Goal: Information Seeking & Learning: Learn about a topic

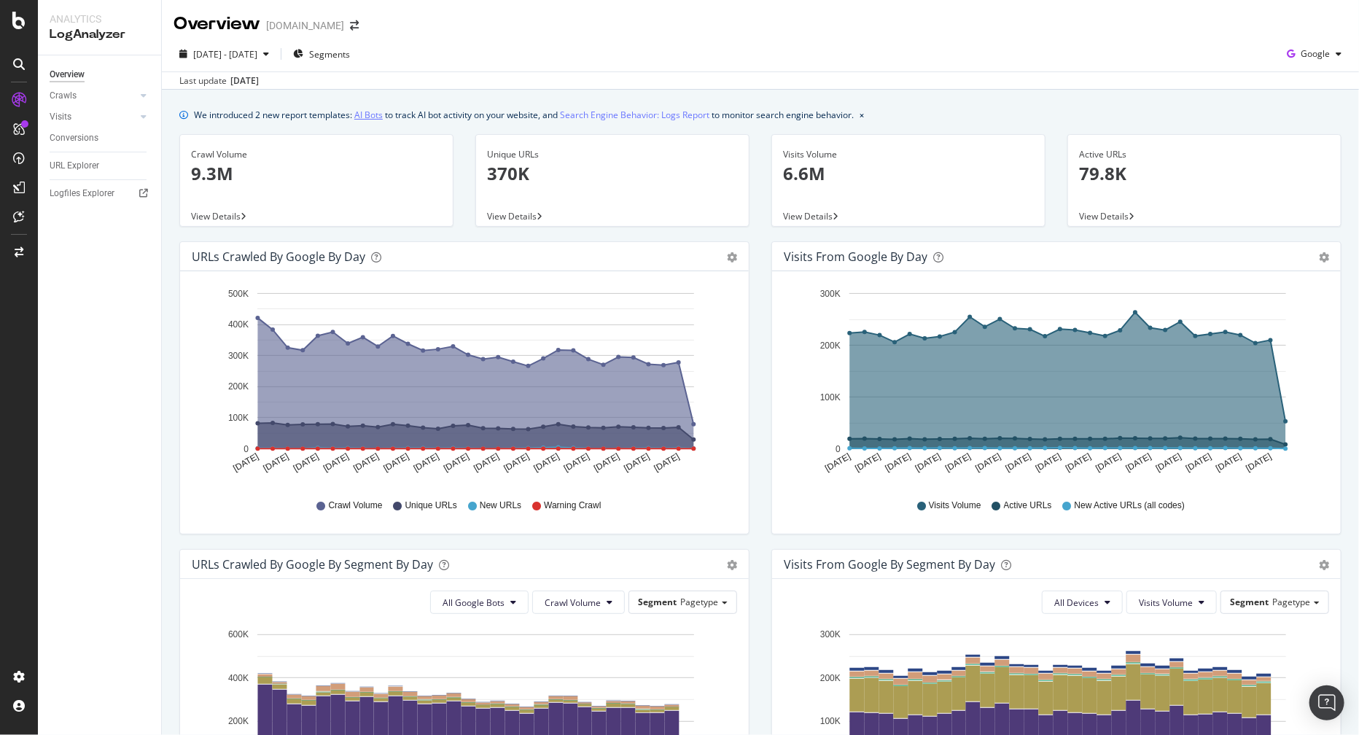
click at [377, 112] on link "AI Bots" at bounding box center [368, 114] width 28 height 15
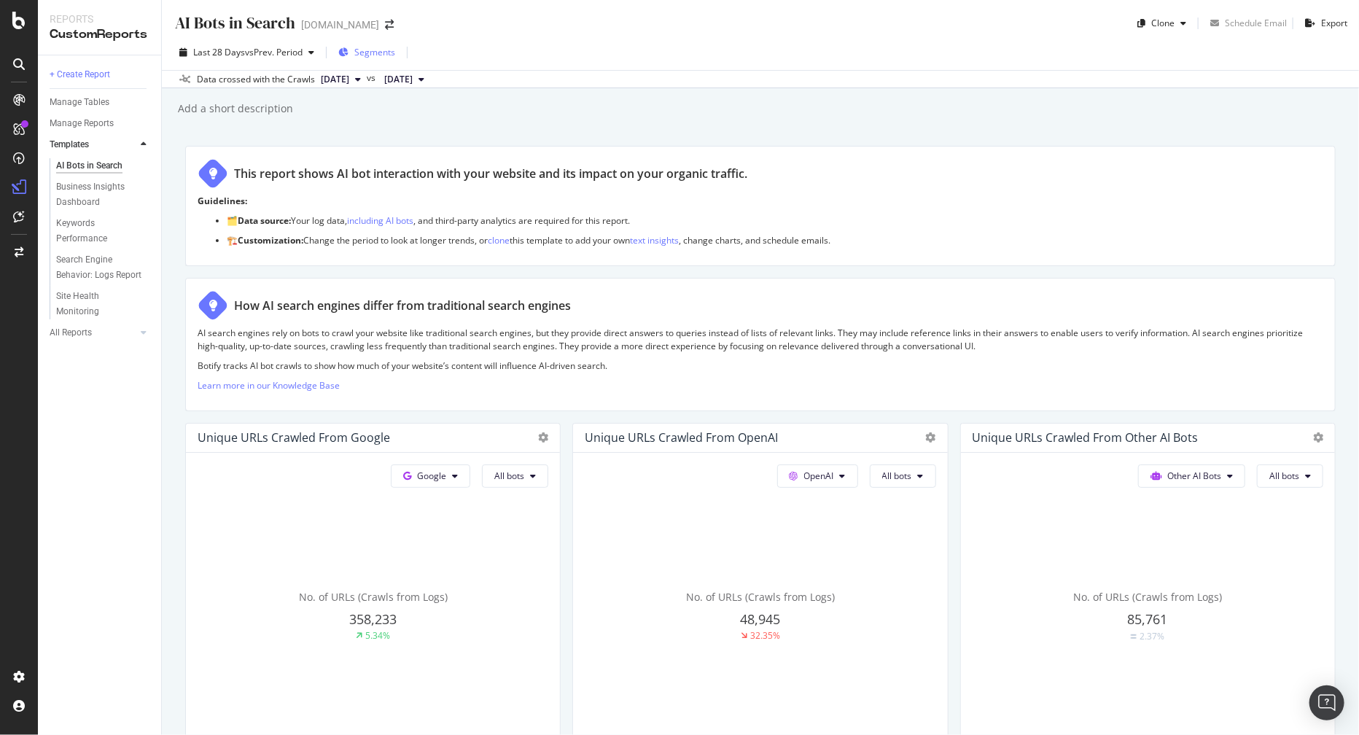
click at [380, 48] on span "Segments" at bounding box center [374, 52] width 41 height 12
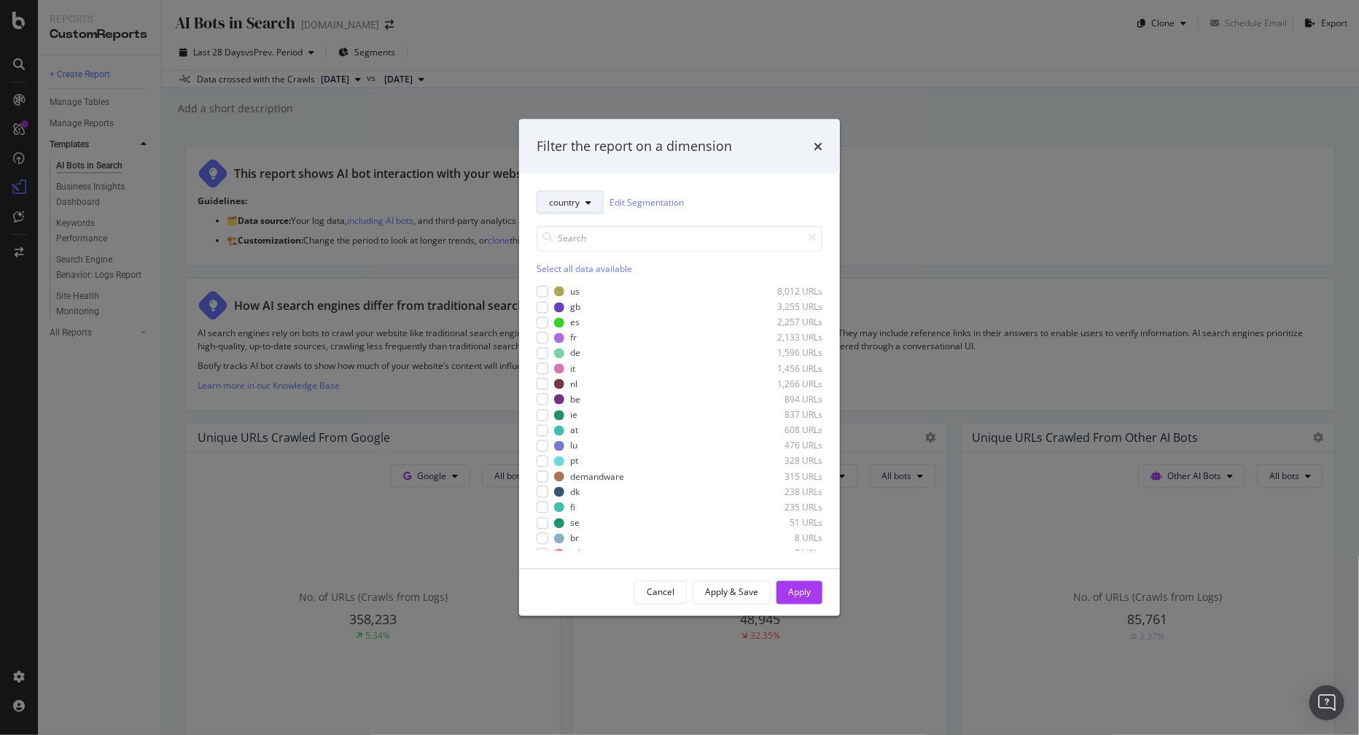
click at [587, 204] on icon "modal" at bounding box center [588, 202] width 6 height 9
click at [585, 286] on span "geos" at bounding box center [575, 281] width 52 height 13
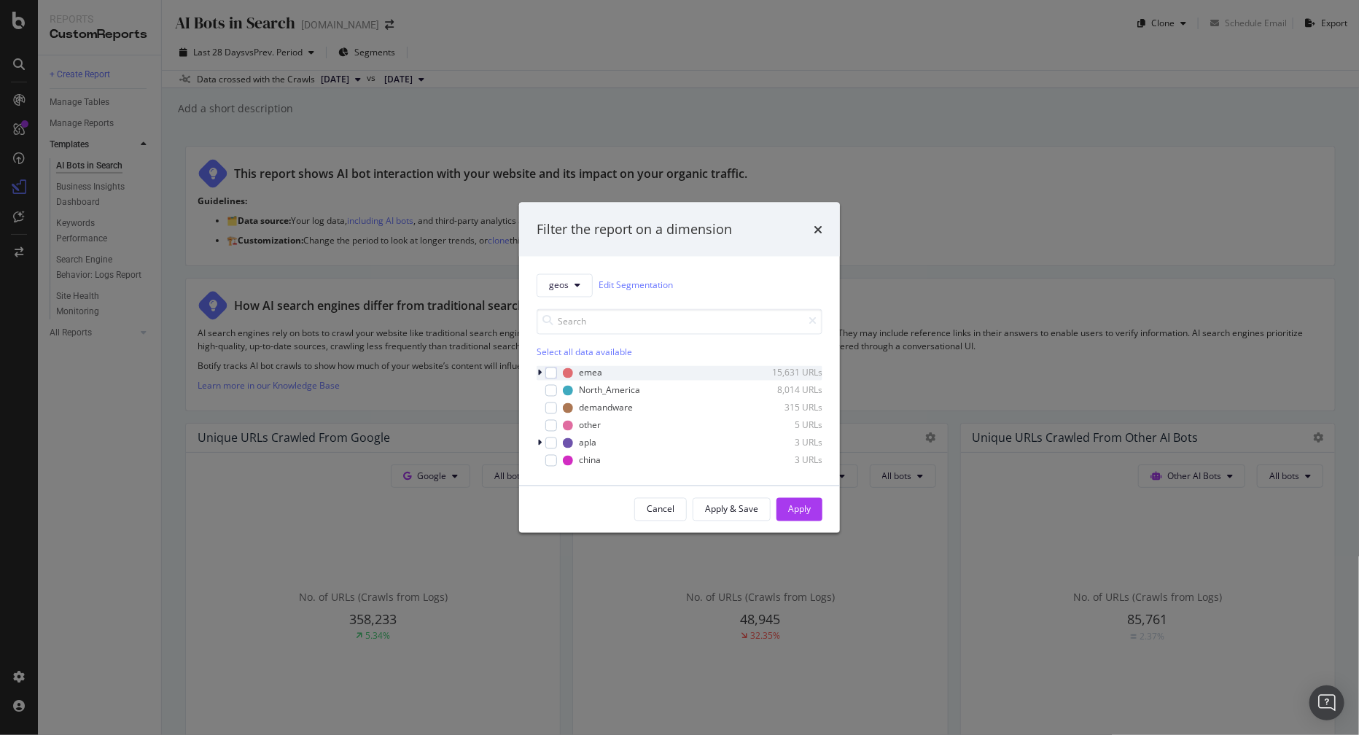
click at [539, 373] on icon "modal" at bounding box center [539, 372] width 4 height 9
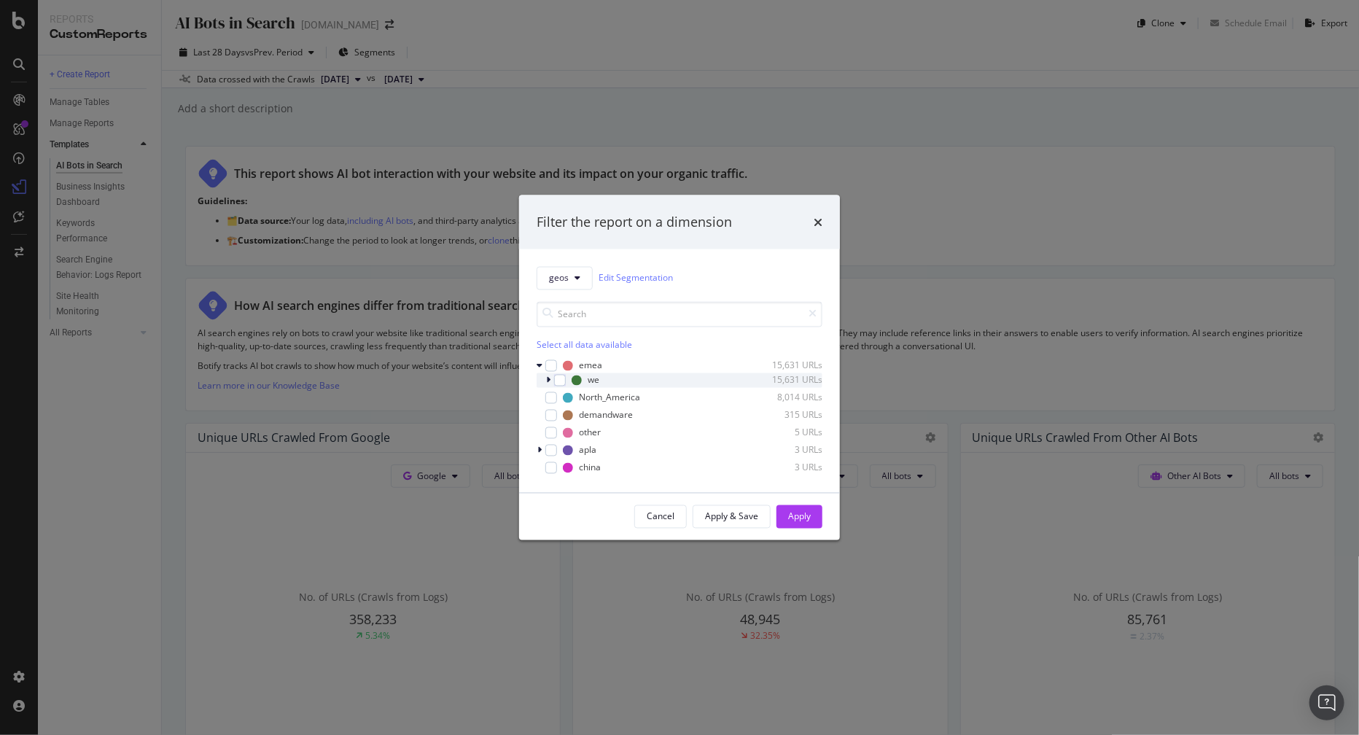
click at [547, 381] on icon "modal" at bounding box center [548, 379] width 4 height 9
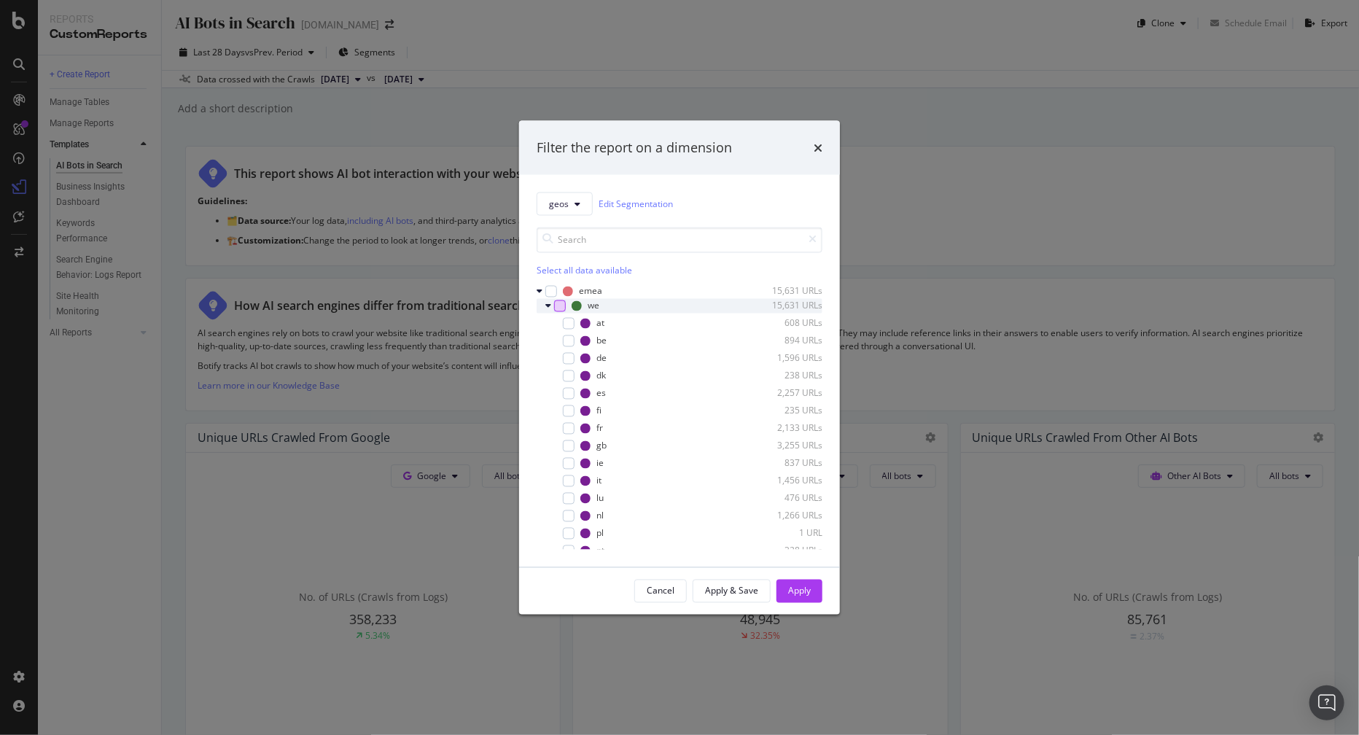
click at [560, 309] on div "modal" at bounding box center [560, 306] width 12 height 12
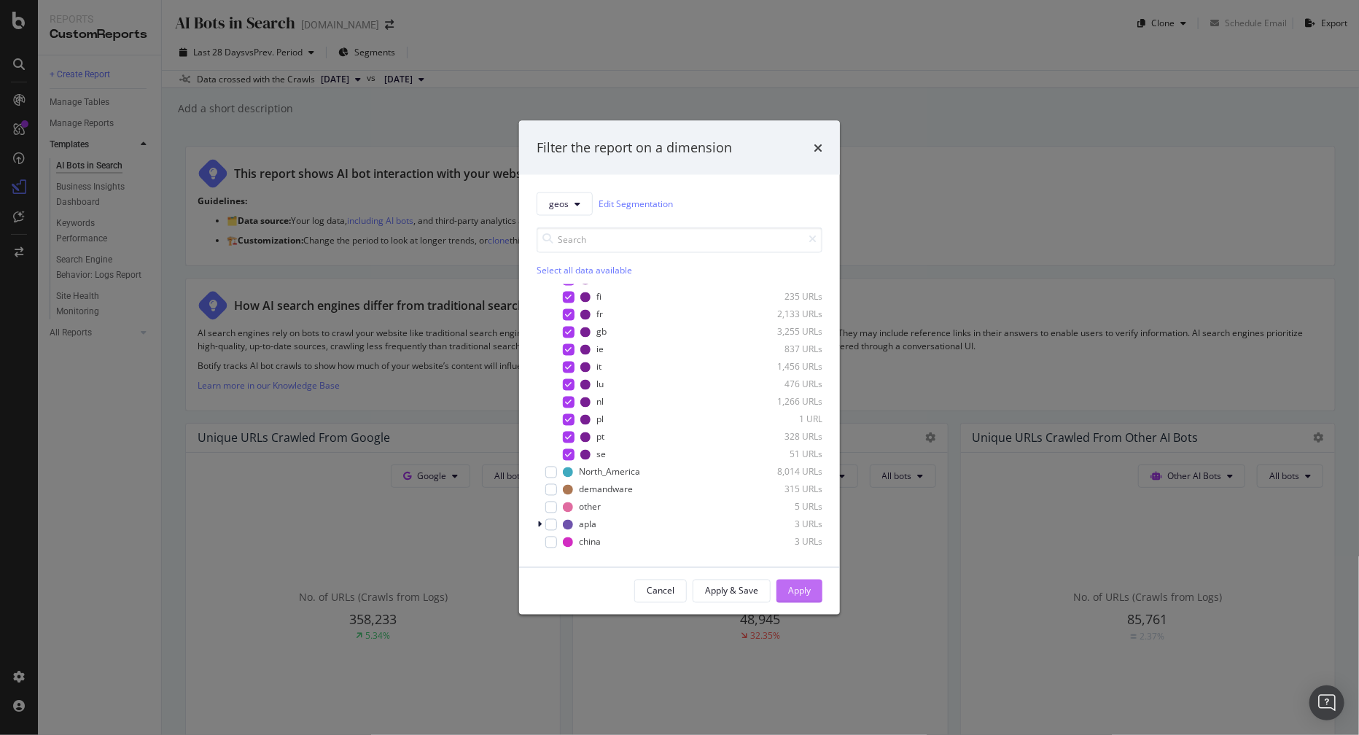
click at [789, 587] on div "Apply" at bounding box center [799, 591] width 23 height 12
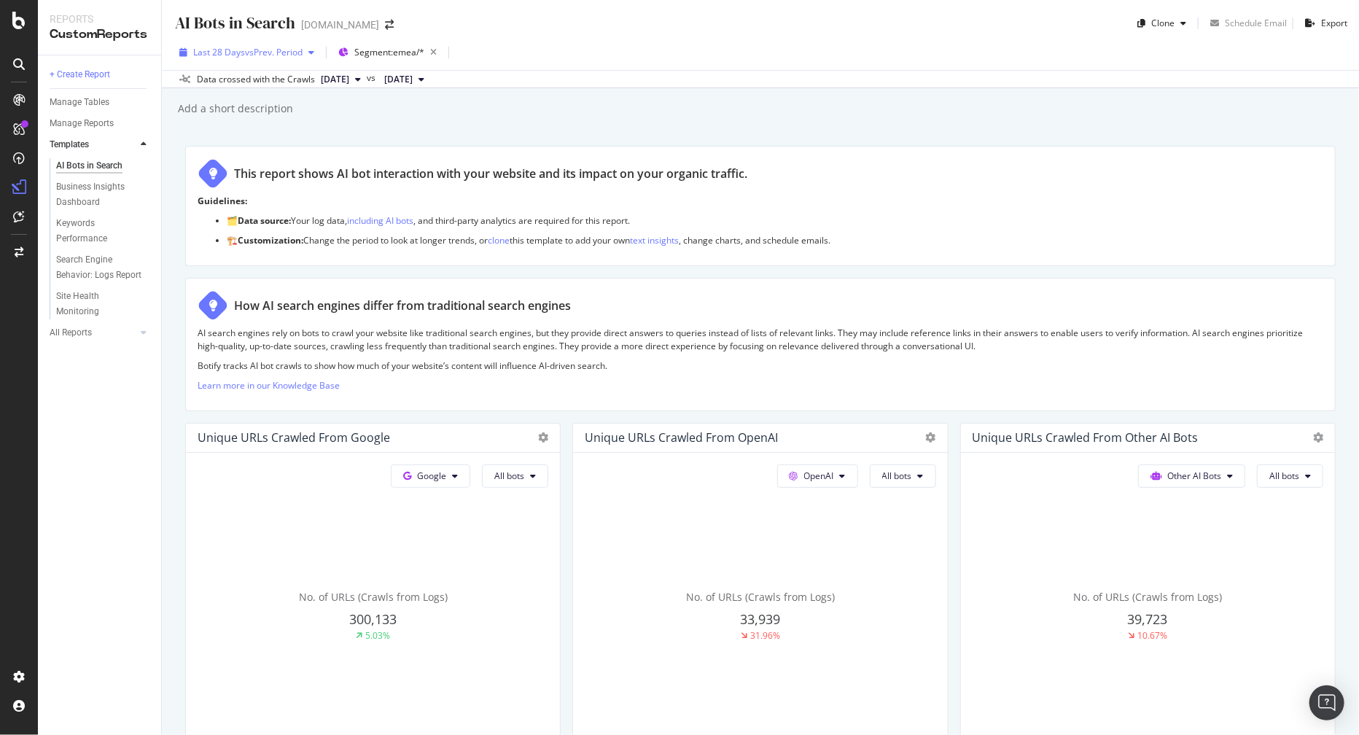
click at [243, 53] on span "Last 28 Days" at bounding box center [219, 52] width 52 height 12
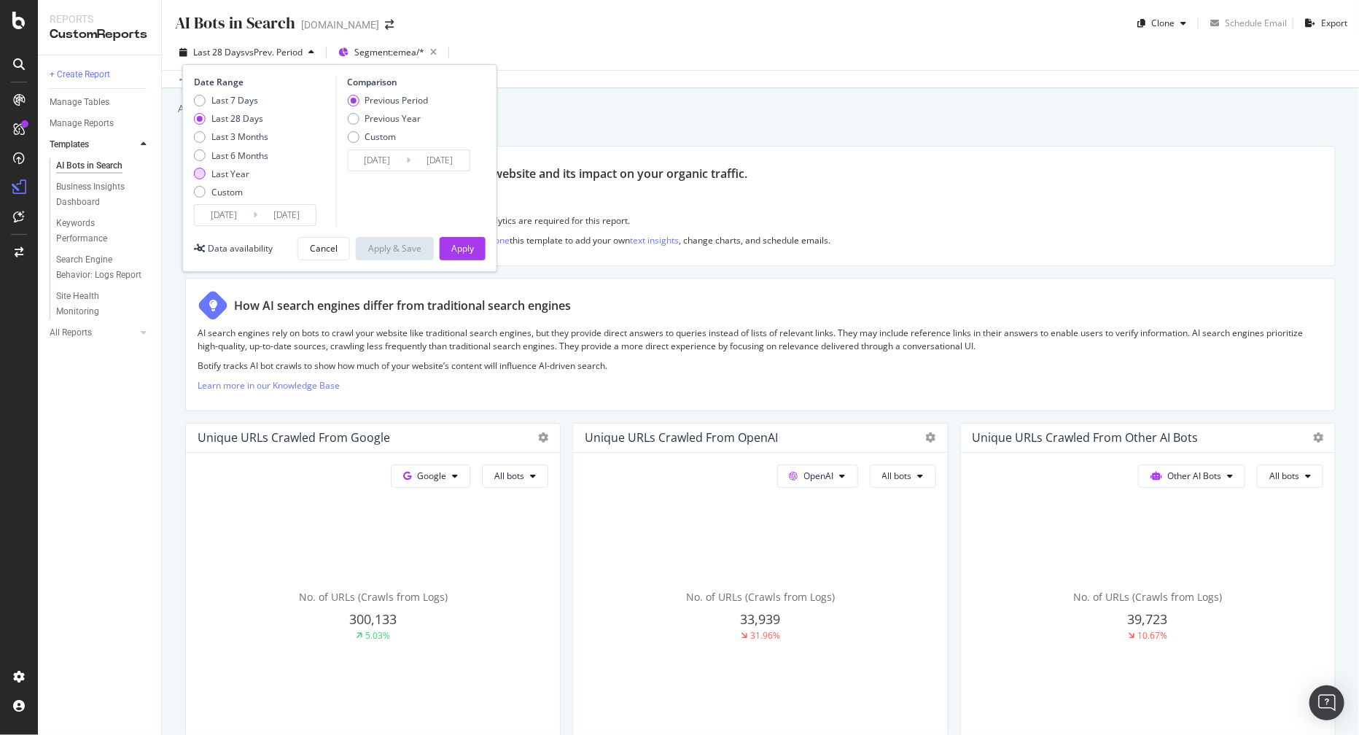
click at [216, 173] on div "Last Year" at bounding box center [230, 174] width 38 height 12
type input "[DATE]"
click at [479, 244] on button "Apply" at bounding box center [463, 248] width 46 height 23
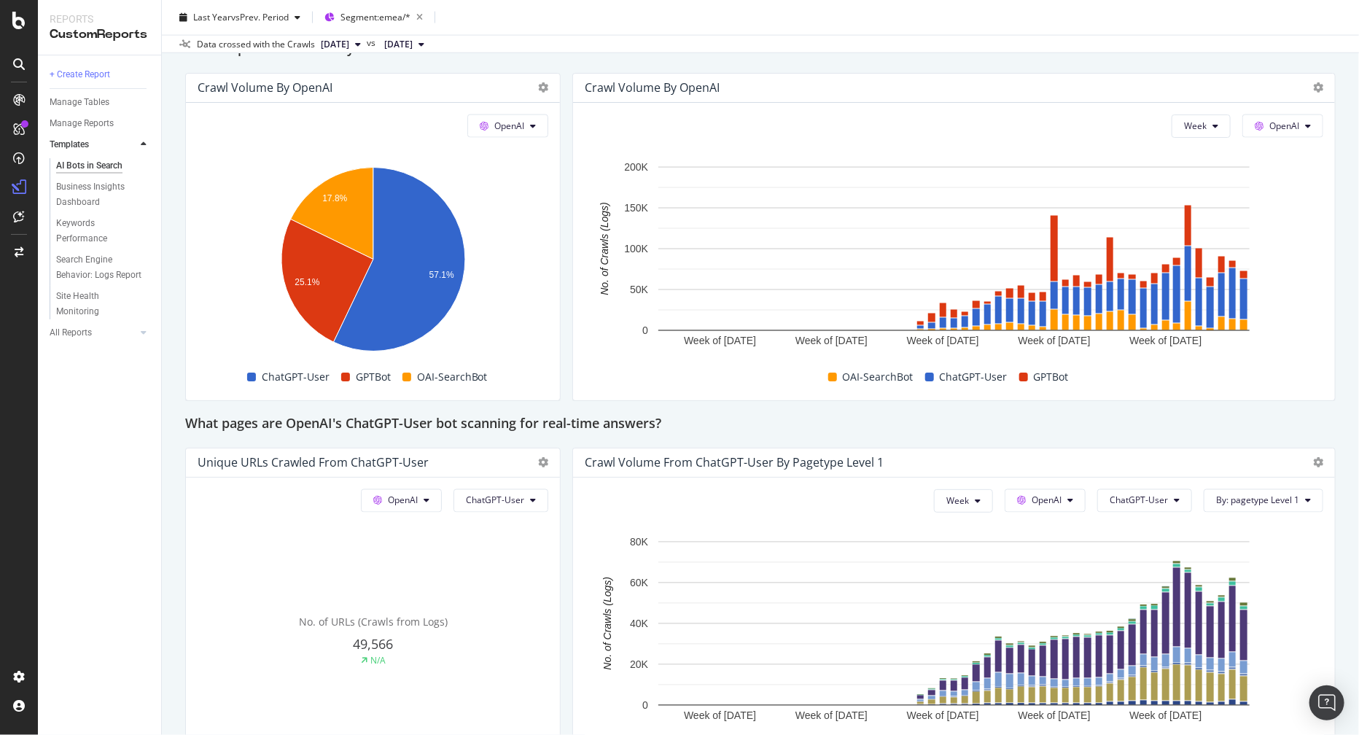
scroll to position [1247, 0]
click at [1338, 177] on div "AI Bots in Search AI Bots in Search [DOMAIN_NAME] Clone Schedule Email Export L…" at bounding box center [760, 367] width 1197 height 735
